Goal: Information Seeking & Learning: Learn about a topic

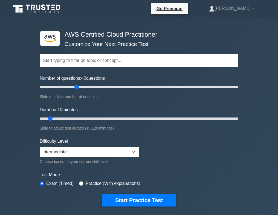
drag, startPoint x: 47, startPoint y: 85, endPoint x: 76, endPoint y: 90, distance: 29.5
type input "40"
click at [77, 89] on input "Number of questions: 40 questions" at bounding box center [139, 87] width 199 height 7
drag, startPoint x: 52, startPoint y: 116, endPoint x: 75, endPoint y: 117, distance: 22.5
type input "30"
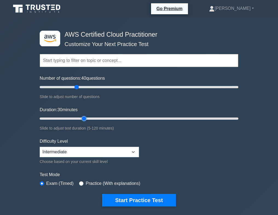
click at [80, 117] on input "Duration: 30 minutes" at bounding box center [139, 118] width 199 height 7
drag, startPoint x: 78, startPoint y: 85, endPoint x: 98, endPoint y: 86, distance: 20.3
type input "60"
click at [98, 86] on input "Number of questions: 60 questions" at bounding box center [139, 87] width 199 height 7
drag, startPoint x: 94, startPoint y: 118, endPoint x: 133, endPoint y: 117, distance: 39.2
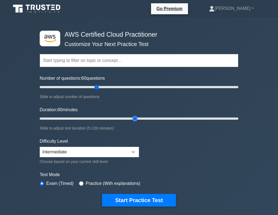
type input "60"
click at [133, 117] on input "Duration: 60 minutes" at bounding box center [139, 118] width 199 height 7
click at [95, 148] on select "Beginner Intermediate Expert" at bounding box center [89, 152] width 99 height 10
click at [40, 147] on select "Beginner Intermediate Expert" at bounding box center [89, 152] width 99 height 10
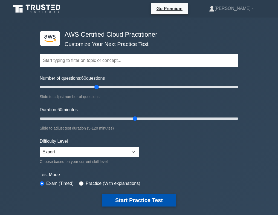
click at [117, 195] on button "Start Practice Test" at bounding box center [139, 200] width 74 height 13
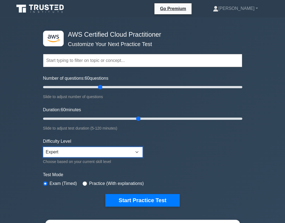
click at [67, 151] on select "Beginner Intermediate Expert" at bounding box center [92, 152] width 99 height 10
click at [43, 147] on select "Beginner Intermediate Expert" at bounding box center [92, 152] width 99 height 10
click at [81, 149] on select "Beginner Intermediate Expert" at bounding box center [92, 152] width 99 height 10
click at [108, 149] on select "Beginner Intermediate Expert" at bounding box center [92, 152] width 99 height 10
select select "beginner"
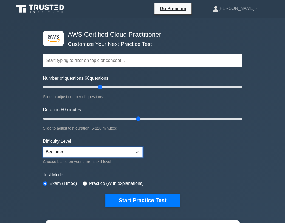
click at [43, 147] on select "Beginner Intermediate Expert" at bounding box center [92, 152] width 99 height 10
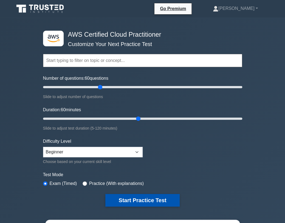
click at [135, 194] on button "Start Practice Test" at bounding box center [142, 200] width 74 height 13
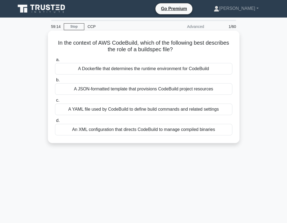
click at [122, 107] on div "A YAML file used by CodeBuild to define build commands and related settings" at bounding box center [144, 110] width 178 height 12
click at [55, 102] on input "c. A YAML file used by CodeBuild to define build commands and related settings" at bounding box center [55, 101] width 0 height 4
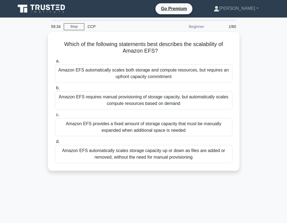
click at [105, 184] on main "59:34 Stop CCP Beginner 1/60 Which of the following statements best describes t…" at bounding box center [143, 157] width 287 height 278
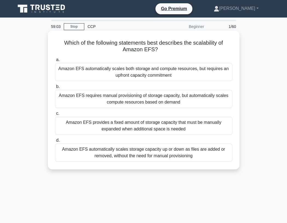
click at [172, 152] on div "Amazon EFS automatically scales storage capacity up or down as files are added …" at bounding box center [144, 153] width 178 height 18
click at [55, 142] on input "d. Amazon EFS automatically scales storage capacity up or down as files are add…" at bounding box center [55, 141] width 0 height 4
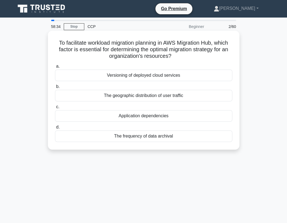
click at [152, 116] on div "Application dependencies" at bounding box center [144, 116] width 178 height 12
click at [55, 109] on input "c. Application dependencies" at bounding box center [55, 107] width 0 height 4
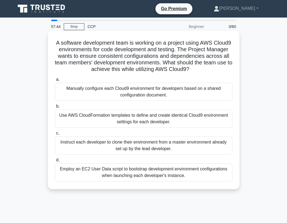
click at [86, 118] on div "Use AWS CloudFormation templates to define and create identical Cloud9 environm…" at bounding box center [144, 119] width 178 height 18
click at [55, 108] on input "b. Use AWS CloudFormation templates to define and create identical Cloud9 envir…" at bounding box center [55, 107] width 0 height 4
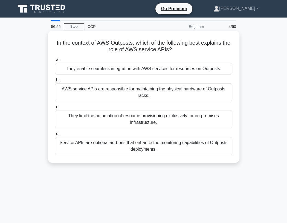
click at [140, 68] on div "They enable seamless integration with AWS services for resources on Outposts." at bounding box center [144, 69] width 178 height 12
click at [55, 62] on input "a. They enable seamless integration with AWS services for resources on Outposts." at bounding box center [55, 60] width 0 height 4
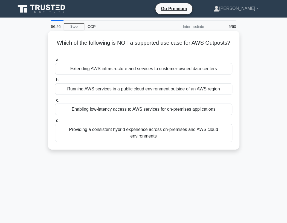
click at [153, 129] on div "Providing a consistent hybrid experience across on-premises and AWS cloud envir…" at bounding box center [144, 133] width 178 height 18
click at [55, 122] on input "d. Providing a consistent hybrid experience across on-premises and AWS cloud en…" at bounding box center [55, 121] width 0 height 4
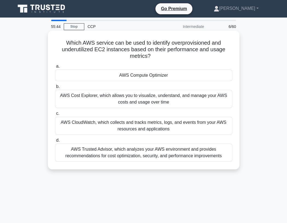
click at [150, 96] on div "AWS Cost Explorer, which allows you to visualize, understand, and manage your A…" at bounding box center [144, 99] width 178 height 18
click at [55, 89] on input "b. AWS Cost Explorer, which allows you to visualize, understand, and manage you…" at bounding box center [55, 87] width 0 height 4
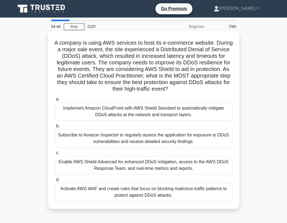
click at [169, 194] on div "Activate AWS WAF and create rules that focus on blocking malicious traffic patt…" at bounding box center [144, 192] width 178 height 18
click at [55, 182] on input "d. Activate AWS WAF and create rules that focus on blocking malicious traffic p…" at bounding box center [55, 180] width 0 height 4
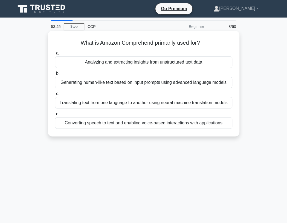
click at [141, 64] on div "Analyzing and extracting insights from unstructured text data" at bounding box center [144, 62] width 178 height 12
click at [55, 55] on input "a. Analyzing and extracting insights from unstructured text data" at bounding box center [55, 54] width 0 height 4
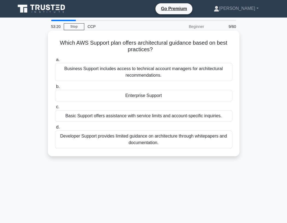
click at [179, 71] on div "Business Support includes access to technical account managers for architectura…" at bounding box center [144, 72] width 178 height 18
click at [55, 62] on input "a. Business Support includes access to technical account managers for architect…" at bounding box center [55, 60] width 0 height 4
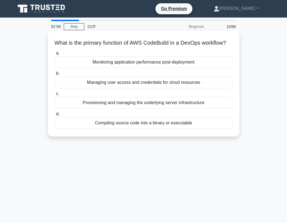
click at [130, 128] on div "Compiling source code into a binary or executable" at bounding box center [144, 123] width 178 height 12
click at [55, 116] on input "d. Compiling source code into a binary or executable" at bounding box center [55, 114] width 0 height 4
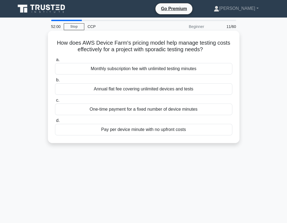
drag, startPoint x: 58, startPoint y: 41, endPoint x: 233, endPoint y: 48, distance: 175.0
click at [233, 48] on div "How does AWS Device Farm's pricing model help manage testing costs effectively …" at bounding box center [143, 87] width 187 height 108
copy h5 "How does AWS Device Farm's pricing model help manage testing costs effectively …"
click at [125, 131] on div "Pay per device minute with no upfront costs" at bounding box center [144, 130] width 178 height 12
click at [55, 122] on input "d. Pay per device minute with no upfront costs" at bounding box center [55, 121] width 0 height 4
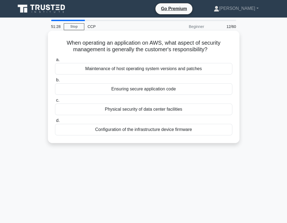
click at [141, 88] on div "Ensuring secure application code" at bounding box center [144, 89] width 178 height 12
click at [55, 82] on input "b. Ensuring secure application code" at bounding box center [55, 80] width 0 height 4
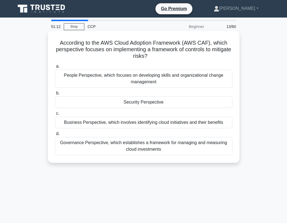
click at [147, 148] on div "Governance Perspective, which establishes a framework for managing and measurin…" at bounding box center [144, 146] width 178 height 18
click at [55, 136] on input "d. Governance Perspective, which establishes a framework for managing and measu…" at bounding box center [55, 134] width 0 height 4
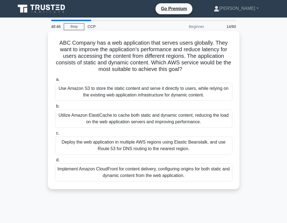
click at [143, 145] on div "Deploy the web application in multiple AWS regions using Elastic Beanstalk, and…" at bounding box center [144, 145] width 178 height 18
click at [55, 135] on input "c. Deploy the web application in multiple AWS regions using Elastic Beanstalk, …" at bounding box center [55, 134] width 0 height 4
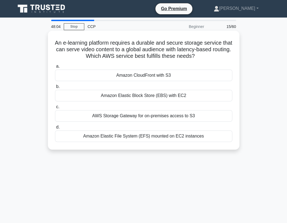
click at [137, 134] on div "Amazon Elastic File System (EFS) mounted on EC2 instances" at bounding box center [144, 136] width 178 height 12
click at [55, 129] on input "d. Amazon Elastic File System (EFS) mounted on EC2 instances" at bounding box center [55, 127] width 0 height 4
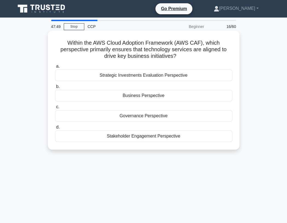
click at [152, 93] on div "Business Perspective" at bounding box center [144, 96] width 178 height 12
click at [55, 89] on input "b. Business Perspective" at bounding box center [55, 87] width 0 height 4
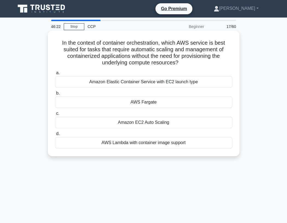
click at [157, 101] on div "AWS Fargate" at bounding box center [144, 102] width 178 height 12
click at [55, 95] on input "b. AWS Fargate" at bounding box center [55, 94] width 0 height 4
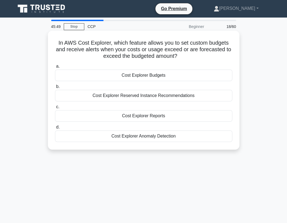
click at [144, 73] on div "Cost Explorer Budgets" at bounding box center [144, 76] width 178 height 12
click at [55, 68] on input "a. Cost Explorer Budgets" at bounding box center [55, 67] width 0 height 4
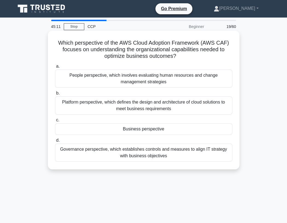
click at [128, 100] on div "Platform perspective, which defines the design and architecture of cloud soluti…" at bounding box center [144, 105] width 178 height 18
click at [55, 95] on input "b. Platform perspective, which defines the design and architecture of cloud sol…" at bounding box center [55, 94] width 0 height 4
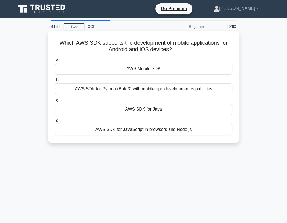
click at [158, 69] on div "AWS Mobile SDK" at bounding box center [144, 69] width 178 height 12
click at [55, 62] on input "a. AWS Mobile SDK" at bounding box center [55, 60] width 0 height 4
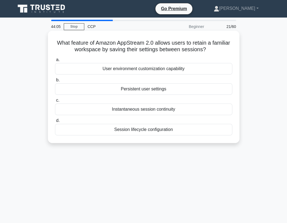
click at [115, 108] on div "Instantaneous session continuity" at bounding box center [144, 110] width 178 height 12
click at [55, 102] on input "c. Instantaneous session continuity" at bounding box center [55, 101] width 0 height 4
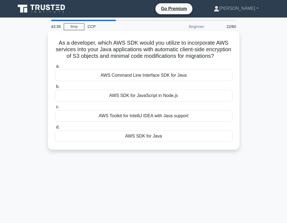
click at [146, 74] on div "AWS Command Line Interface SDK for Java" at bounding box center [144, 76] width 178 height 12
click at [55, 68] on input "a. AWS Command Line Interface SDK for Java" at bounding box center [55, 67] width 0 height 4
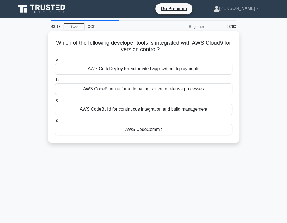
drag, startPoint x: 163, startPoint y: 48, endPoint x: 45, endPoint y: 39, distance: 118.1
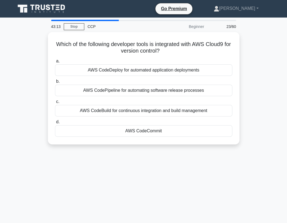
click at [57, 42] on h5 "Which of the following developer tools is integrated with AWS Cloud9 for versio…" at bounding box center [144, 48] width 179 height 14
copy h5 "Which of the following developer tools is integrated with AWS Cloud9 for versio…"
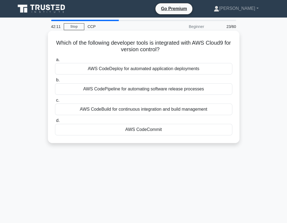
click at [55, 40] on h5 "Which of the following developer tools is integrated with AWS Cloud9 for versio…" at bounding box center [144, 46] width 179 height 14
drag, startPoint x: 56, startPoint y: 39, endPoint x: 193, endPoint y: 130, distance: 164.8
click at [193, 130] on div "Which of the following developer tools is integrated with AWS Cloud9 for versio…" at bounding box center [143, 87] width 187 height 108
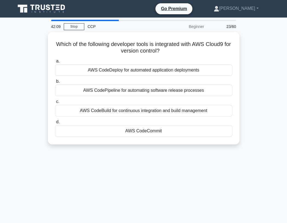
copy div "Which of the following developer tools is integrated with AWS Cloud9 for versio…"
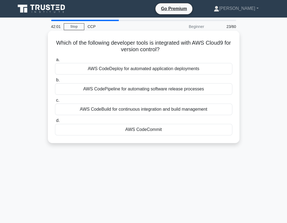
drag, startPoint x: 149, startPoint y: 146, endPoint x: 149, endPoint y: 132, distance: 14.0
click at [149, 146] on main "42:01 Stop CCP Beginner 23/60 Which of the following developer tools is integra…" at bounding box center [143, 157] width 287 height 278
click at [149, 128] on div "AWS CodeCommit" at bounding box center [144, 130] width 178 height 12
click at [55, 122] on input "d. AWS CodeCommit" at bounding box center [55, 121] width 0 height 4
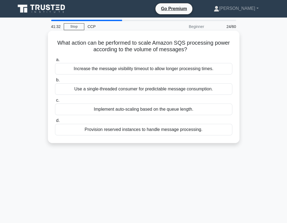
click at [131, 124] on div "Provision reserved instances to handle message processing." at bounding box center [144, 130] width 178 height 12
click at [55, 122] on input "d. Provision reserved instances to handle message processing." at bounding box center [55, 121] width 0 height 4
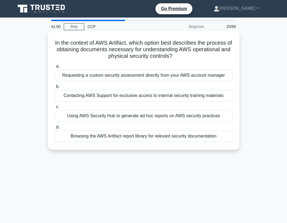
click at [127, 112] on div "Using AWS Security Hub to generate ad-hoc reports on AWS security practices" at bounding box center [144, 116] width 178 height 12
click at [55, 109] on input "c. Using AWS Security Hub to generate ad-hoc reports on AWS security practices" at bounding box center [55, 107] width 0 height 4
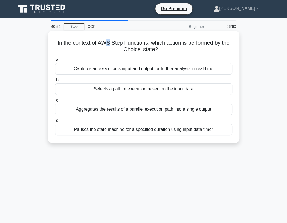
click at [107, 40] on h5 "In the context of AWS Step Functions, which action is performed by the 'Choice'…" at bounding box center [144, 46] width 179 height 14
drag, startPoint x: 101, startPoint y: 40, endPoint x: 131, endPoint y: 41, distance: 29.9
click at [131, 41] on h5 "In the context of AWS Step Functions, which action is performed by the 'Choice'…" at bounding box center [144, 46] width 179 height 14
drag, startPoint x: 136, startPoint y: 41, endPoint x: 140, endPoint y: 41, distance: 4.2
click at [137, 41] on h5 "In the context of AWS Step Functions, which action is performed by the 'Choice'…" at bounding box center [144, 46] width 179 height 14
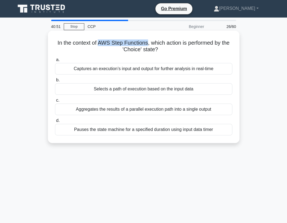
drag, startPoint x: 147, startPoint y: 41, endPoint x: 85, endPoint y: 46, distance: 61.3
click at [100, 39] on h5 "In the context of AWS Step Functions, which action is performed by the 'Choice'…" at bounding box center [144, 46] width 179 height 14
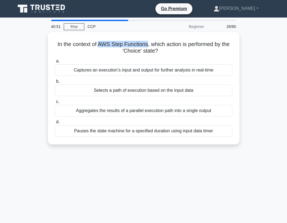
copy h5 "AWS Step Functions"
drag, startPoint x: 231, startPoint y: 130, endPoint x: 42, endPoint y: 38, distance: 209.3
click at [43, 35] on div "In the context of AWS Step Functions, which action is performed by the 'Choice'…" at bounding box center [143, 91] width 263 height 119
copy div "In the context of AWS Step Functions, which action is performed by the 'Choice'…"
click at [100, 144] on main "40:23 Stop CCP Beginner 26/60 In the context of AWS Step Functions, which actio…" at bounding box center [143, 157] width 287 height 278
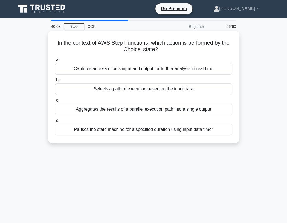
click at [145, 89] on div "Selects a path of execution based on the input data" at bounding box center [144, 89] width 178 height 12
click at [55, 82] on input "b. Selects a path of execution based on the input data" at bounding box center [55, 80] width 0 height 4
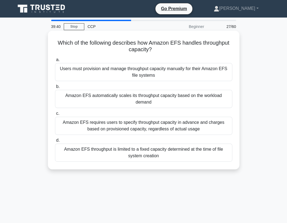
click at [142, 93] on div "Amazon EFS automatically scales its throughput capacity based on the workload d…" at bounding box center [144, 99] width 178 height 18
click at [55, 89] on input "b. Amazon EFS automatically scales its throughput capacity based on the workloa…" at bounding box center [55, 87] width 0 height 4
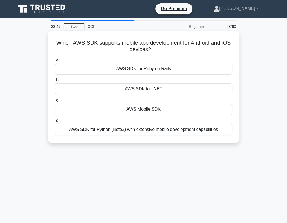
click at [170, 111] on div "AWS Mobile SDK" at bounding box center [144, 110] width 178 height 12
click at [55, 102] on input "c. AWS Mobile SDK" at bounding box center [55, 101] width 0 height 4
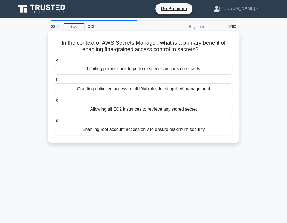
click at [132, 69] on div "Limiting permissions to perform specific actions on secrets" at bounding box center [144, 69] width 178 height 12
click at [55, 62] on input "a. Limiting permissions to perform specific actions on secrets" at bounding box center [55, 60] width 0 height 4
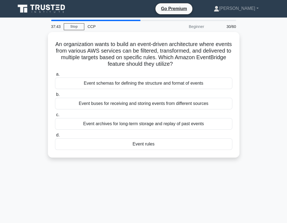
drag, startPoint x: 176, startPoint y: 142, endPoint x: 1, endPoint y: 73, distance: 188.2
click at [49, 38] on div "An organization wants to build an event-driven architecture where events from v…" at bounding box center [144, 94] width 192 height 125
copy div "An organization wants to build an event-driven architecture where events from v…"
click at [234, 175] on main "37:34 Stop CCP Beginner 30/60 An organization wants to build an event-driven ar…" at bounding box center [143, 157] width 287 height 278
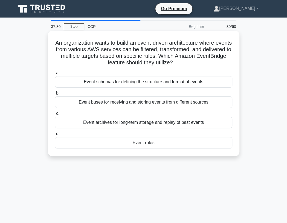
click at [151, 141] on div "Event rules" at bounding box center [144, 143] width 178 height 12
click at [55, 136] on input "d. Event rules" at bounding box center [55, 134] width 0 height 4
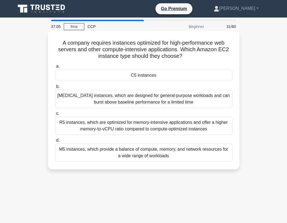
click at [200, 124] on div "R5 instances, which are optimized for memory-intensive applications and offer a…" at bounding box center [144, 126] width 178 height 18
click at [55, 115] on input "c. R5 instances, which are optimized for memory-intensive applications and offe…" at bounding box center [55, 114] width 0 height 4
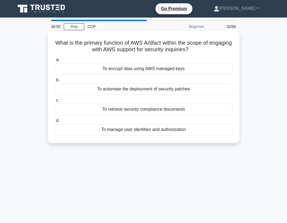
click at [183, 107] on div "To retrieve security compliance documents" at bounding box center [144, 110] width 178 height 12
click at [55, 102] on input "c. To retrieve security compliance documents" at bounding box center [55, 101] width 0 height 4
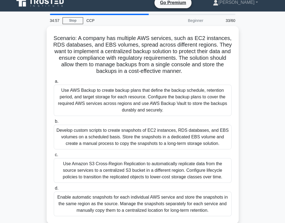
scroll to position [6, 0]
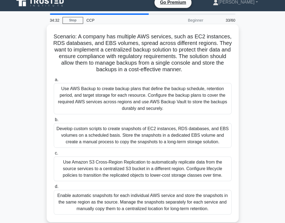
click at [207, 102] on div "Use AWS Backup to create backup plans that define the backup schedule, retentio…" at bounding box center [143, 98] width 178 height 31
click at [54, 82] on input "a. Use AWS Backup to create backup plans that define the backup schedule, reten…" at bounding box center [54, 80] width 0 height 4
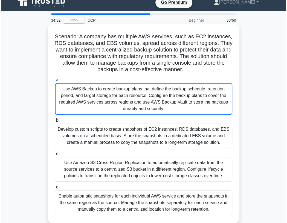
scroll to position [0, 0]
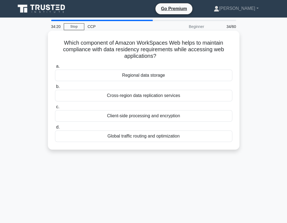
drag, startPoint x: 67, startPoint y: 40, endPoint x: 195, endPoint y: 132, distance: 157.3
click at [195, 132] on div "Which component of Amazon WorkSpaces Web helps to maintain compliance with data…" at bounding box center [143, 90] width 187 height 115
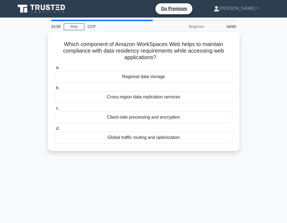
click at [129, 165] on main "33:55 Stop CCP Beginner 34/60 Which component of Amazon WorkSpaces Web helps to…" at bounding box center [143, 157] width 287 height 278
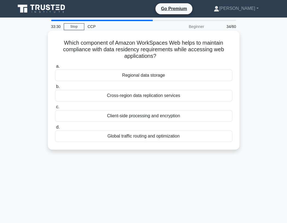
click at [134, 116] on div "Client-side processing and encryption" at bounding box center [144, 116] width 178 height 12
click at [55, 109] on input "c. Client-side processing and encryption" at bounding box center [55, 107] width 0 height 4
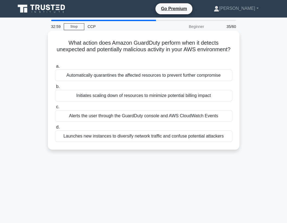
click at [200, 115] on div "Alerts the user through the GuardDuty console and AWS CloudWatch Events" at bounding box center [144, 116] width 178 height 12
click at [55, 109] on input "c. Alerts the user through the GuardDuty console and AWS CloudWatch Events" at bounding box center [55, 107] width 0 height 4
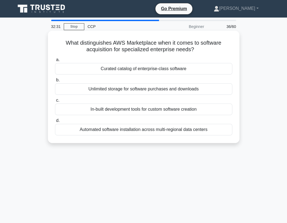
click at [196, 66] on div "Curated catalog of enterprise-class software" at bounding box center [144, 69] width 178 height 12
click at [55, 62] on input "a. Curated catalog of enterprise-class software" at bounding box center [55, 60] width 0 height 4
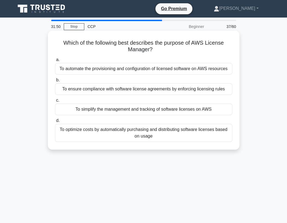
click at [169, 106] on div "To simplify the management and tracking of software licenses on AWS" at bounding box center [144, 110] width 178 height 12
click at [55, 102] on input "c. To simplify the management and tracking of software licenses on AWS" at bounding box center [55, 101] width 0 height 4
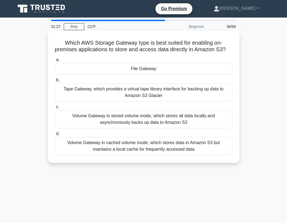
drag, startPoint x: 54, startPoint y: 39, endPoint x: 223, endPoint y: 146, distance: 200.7
click at [223, 146] on div "Which AWS Storage Gateway type is best suited for enabling on-premises applicat…" at bounding box center [143, 97] width 187 height 128
copy div "Which AWS Storage Gateway type is best suited for enabling on-premises applicat…"
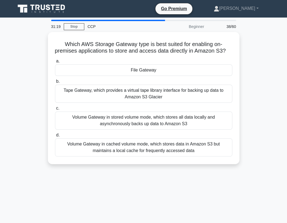
click at [264, 57] on div "Which AWS Storage Gateway type is best suited for enabling on-premises applicat…" at bounding box center [143, 101] width 263 height 139
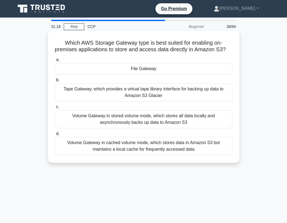
click at [186, 66] on div "File Gateway" at bounding box center [144, 69] width 178 height 12
click at [55, 62] on input "a. File Gateway" at bounding box center [55, 60] width 0 height 4
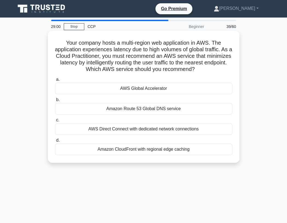
click at [170, 109] on div "Amazon Route 53 Global DNS service" at bounding box center [144, 109] width 178 height 12
click at [55, 102] on input "b. Amazon Route 53 Global DNS service" at bounding box center [55, 100] width 0 height 4
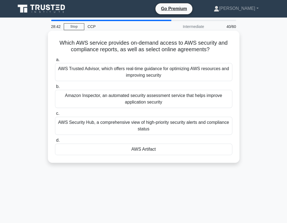
click at [143, 150] on div "AWS Artifact" at bounding box center [144, 150] width 178 height 12
click at [55, 142] on input "d. AWS Artifact" at bounding box center [55, 141] width 0 height 4
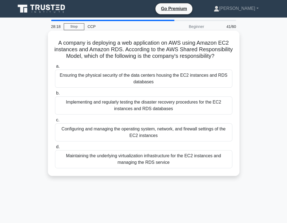
click at [151, 130] on div "Configuring and managing the operating system, network, and firewall settings o…" at bounding box center [144, 132] width 178 height 18
click at [55, 122] on input "c. Configuring and managing the operating system, network, and firewall setting…" at bounding box center [55, 120] width 0 height 4
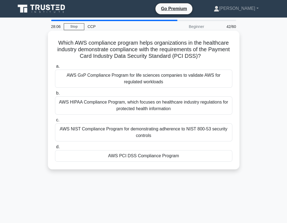
drag, startPoint x: 62, startPoint y: 40, endPoint x: 196, endPoint y: 147, distance: 172.2
click at [209, 153] on div "Which AWS compliance program helps organizations in the healthcare industry dem…" at bounding box center [143, 100] width 187 height 134
drag, startPoint x: 60, startPoint y: 41, endPoint x: 214, endPoint y: 161, distance: 195.7
click at [215, 162] on div "Which AWS compliance program helps organizations in the healthcare industry dem…" at bounding box center [143, 100] width 187 height 134
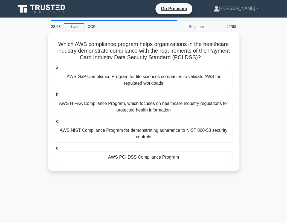
copy div "Which AWS compliance program helps organizations in the healthcare industry dem…"
click at [183, 194] on main "27:27 Stop CCP Beginner 42/60 Which AWS compliance program helps organizations …" at bounding box center [143, 157] width 287 height 278
drag, startPoint x: 70, startPoint y: 188, endPoint x: 71, endPoint y: 184, distance: 4.1
click at [70, 188] on main "26:53 Stop CCP Beginner 42/60 Which AWS compliance program helps organizations …" at bounding box center [143, 157] width 287 height 278
drag, startPoint x: 131, startPoint y: 155, endPoint x: 2, endPoint y: 176, distance: 130.5
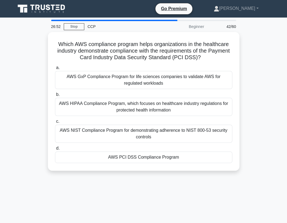
click at [131, 155] on div "AWS PCI DSS Compliance Program" at bounding box center [144, 158] width 178 height 12
click at [55, 150] on input "d. AWS PCI DSS Compliance Program" at bounding box center [55, 149] width 0 height 4
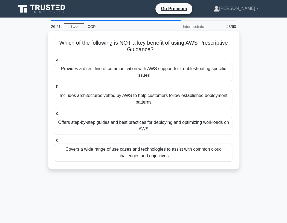
click at [161, 71] on div "Provides a direct line of communication with AWS support for troubleshooting sp…" at bounding box center [144, 72] width 178 height 18
click at [55, 62] on input "a. Provides a direct line of communication with AWS support for troubleshooting…" at bounding box center [55, 60] width 0 height 4
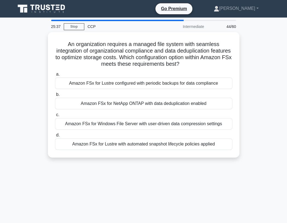
drag, startPoint x: 55, startPoint y: 40, endPoint x: 153, endPoint y: 161, distance: 156.0
click at [217, 144] on div "An organization requires a managed file system with seamless integration of org…" at bounding box center [143, 94] width 187 height 121
copy div "An organization requires a managed file system with seamless integration of org…"
drag, startPoint x: 251, startPoint y: 97, endPoint x: 14, endPoint y: 124, distance: 238.2
click at [250, 97] on div "An organization requires a managed file system with seamless integration of org…" at bounding box center [143, 98] width 263 height 132
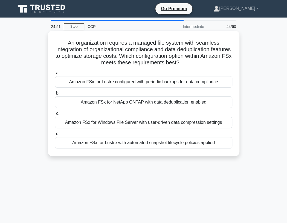
click at [149, 96] on div "Amazon FSx for NetApp ONTAP with data deduplication enabled" at bounding box center [144, 102] width 178 height 12
click at [55, 95] on input "b. Amazon FSx for NetApp ONTAP with data deduplication enabled" at bounding box center [55, 94] width 0 height 4
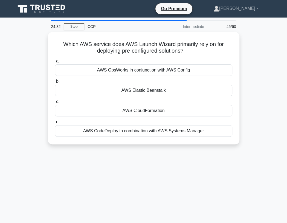
drag, startPoint x: 65, startPoint y: 41, endPoint x: 91, endPoint y: 149, distance: 110.9
click at [239, 144] on main "24:32 Stop CCP Intermediate 45/60 Which AWS service does AWS Launch Wizard prim…" at bounding box center [143, 157] width 287 height 278
copy div "Which AWS service does AWS Launch Wizard primarily rely on for deploying pre-co…"
click at [143, 157] on main "23:47 Stop CCP Intermediate 45/60 Which AWS service does AWS Launch Wizard prim…" at bounding box center [143, 157] width 287 height 278
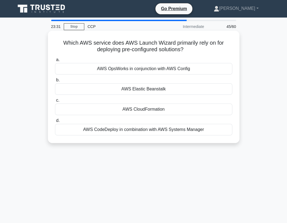
click at [144, 109] on div "AWS CloudFormation" at bounding box center [144, 110] width 178 height 12
click at [55, 102] on input "c. AWS CloudFormation" at bounding box center [55, 101] width 0 height 4
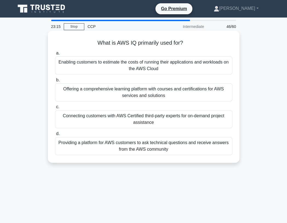
click at [181, 120] on div "Connecting customers with AWS Certified third-party experts for on-demand proje…" at bounding box center [144, 119] width 178 height 18
click at [55, 109] on input "c. Connecting customers with AWS Certified third-party experts for on-demand pr…" at bounding box center [55, 107] width 0 height 4
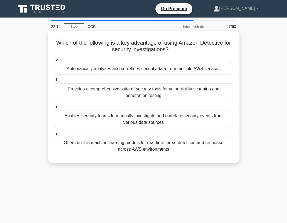
click at [166, 67] on div "Automatically analyzes and correlates security data from multiple AWS services" at bounding box center [144, 69] width 178 height 12
click at [55, 62] on input "a. Automatically analyzes and correlates security data from multiple AWS servic…" at bounding box center [55, 60] width 0 height 4
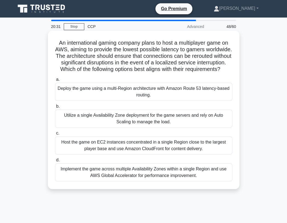
click at [107, 167] on div "Implement the game across multiple Availability Zones within a single Region an…" at bounding box center [144, 172] width 178 height 18
click at [55, 162] on input "d. Implement the game across multiple Availability Zones within a single Region…" at bounding box center [55, 160] width 0 height 4
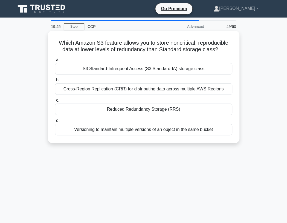
click at [119, 65] on div "S3 Standard-Infrequent Access (S3 Standard-IA) storage class" at bounding box center [144, 69] width 178 height 12
click at [55, 62] on input "a. S3 Standard-Infrequent Access (S3 Standard-IA) storage class" at bounding box center [55, 60] width 0 height 4
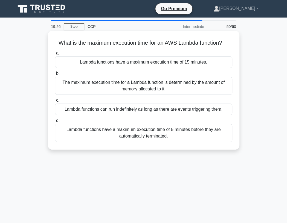
drag, startPoint x: 60, startPoint y: 42, endPoint x: 183, endPoint y: 137, distance: 155.3
click at [182, 133] on div "What is the maximum execution time for an AWS Lambda function? .spinner_0XTQ{tr…" at bounding box center [143, 90] width 187 height 115
click at [203, 61] on div "Lambda functions have a maximum execution time of 15 minutes." at bounding box center [144, 62] width 178 height 12
click at [55, 55] on input "a. Lambda functions have a maximum execution time of 15 minutes." at bounding box center [55, 54] width 0 height 4
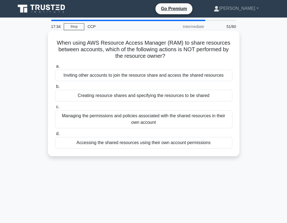
click at [148, 90] on div "Creating resource shares and specifying the resources to be shared" at bounding box center [144, 96] width 178 height 12
click at [55, 89] on input "b. Creating resource shares and specifying the resources to be shared" at bounding box center [55, 87] width 0 height 4
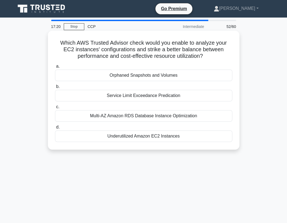
drag, startPoint x: 53, startPoint y: 36, endPoint x: 223, endPoint y: 137, distance: 197.6
click at [223, 138] on div "Which AWS Trusted Advisor check would you enable to analyze your EC2 instances'…" at bounding box center [143, 90] width 187 height 115
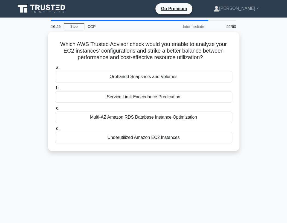
click at [255, 102] on div "Which AWS Trusted Advisor check would you enable to analyze your EC2 instances'…" at bounding box center [143, 94] width 263 height 125
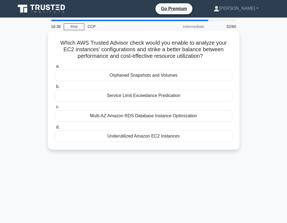
click at [140, 132] on div "Underutilized Amazon EC2 Instances" at bounding box center [144, 136] width 178 height 12
click at [55, 129] on input "d. Underutilized Amazon EC2 Instances" at bounding box center [55, 127] width 0 height 4
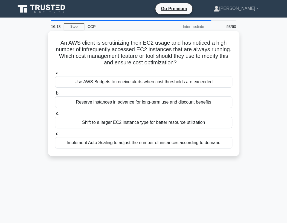
click at [117, 145] on div "Implement Auto Scaling to adjust the number of instances according to demand" at bounding box center [144, 143] width 178 height 12
click at [55, 136] on input "d. Implement Auto Scaling to adjust the number of instances according to demand" at bounding box center [55, 134] width 0 height 4
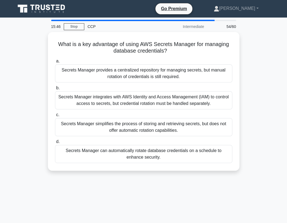
drag, startPoint x: 59, startPoint y: 42, endPoint x: 240, endPoint y: 156, distance: 213.6
click at [241, 156] on div "What is a key advantage of using AWS Secrets Manager for managing database cred…" at bounding box center [143, 104] width 263 height 145
click at [119, 187] on main "15:06 Stop CCP Intermediate 54/60 What is a key advantage of using AWS Secrets …" at bounding box center [143, 157] width 287 height 278
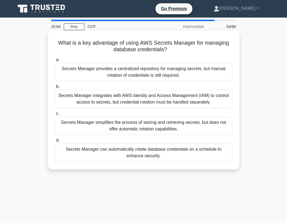
click at [177, 152] on div "Secrets Manager can automatically rotate database credentials on a schedule to …" at bounding box center [144, 153] width 178 height 18
click at [55, 142] on input "d. Secrets Manager can automatically rotate database credentials on a schedule …" at bounding box center [55, 141] width 0 height 4
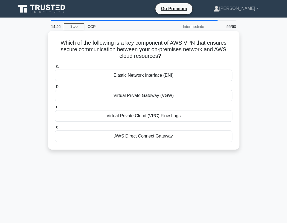
click at [155, 95] on div "Virtual Private Gateway (VGW)" at bounding box center [144, 96] width 178 height 12
click at [55, 89] on input "b. Virtual Private Gateway (VGW)" at bounding box center [55, 87] width 0 height 4
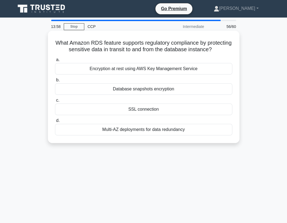
click at [135, 104] on div "SSL connection" at bounding box center [144, 110] width 178 height 12
click at [55, 102] on input "c. SSL connection" at bounding box center [55, 101] width 0 height 4
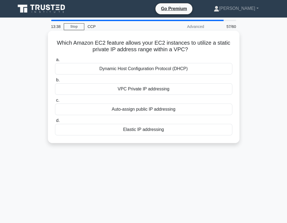
drag, startPoint x: 58, startPoint y: 40, endPoint x: 190, endPoint y: 128, distance: 158.8
click at [190, 128] on div "Which Amazon EC2 feature allows your EC2 instances to utilize a static private …" at bounding box center [143, 87] width 187 height 108
click at [140, 92] on div "VPC Private IP addressing" at bounding box center [144, 89] width 178 height 12
click at [55, 82] on input "b. VPC Private IP addressing" at bounding box center [55, 80] width 0 height 4
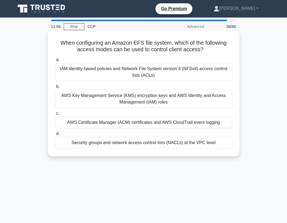
click at [137, 99] on div "AWS Key Management Service (KMS) encryption keys and AWS Identity and Access Ma…" at bounding box center [144, 99] width 178 height 18
click at [55, 89] on input "b. AWS Key Management Service (KMS) encryption keys and AWS Identity and Access…" at bounding box center [55, 87] width 0 height 4
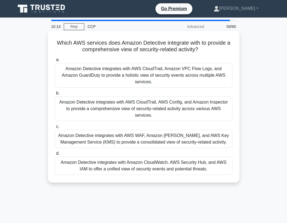
click at [149, 157] on div "Amazon Detective integrates with Amazon CloudWatch, AWS Security Hub, and AWS I…" at bounding box center [144, 166] width 178 height 18
click at [55, 152] on input "d. Amazon Detective integrates with Amazon CloudWatch, AWS Security Hub, and AW…" at bounding box center [55, 154] width 0 height 4
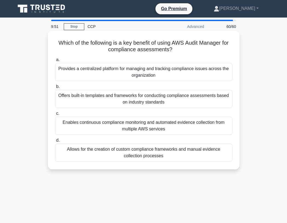
click at [184, 72] on div "Provides a centralized platform for managing and tracking compliance issues acr…" at bounding box center [144, 72] width 178 height 18
click at [55, 62] on input "a. Provides a centralized platform for managing and tracking compliance issues …" at bounding box center [55, 60] width 0 height 4
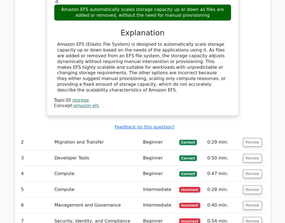
scroll to position [704, 0]
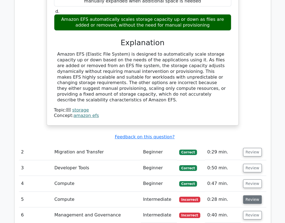
click at [249, 195] on button "Review" at bounding box center [252, 199] width 19 height 8
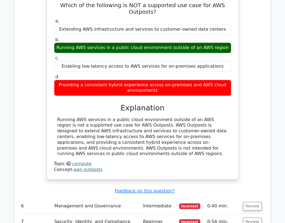
scroll to position [967, 0]
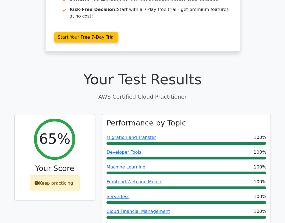
scroll to position [0, 0]
